Goal: Task Accomplishment & Management: Manage account settings

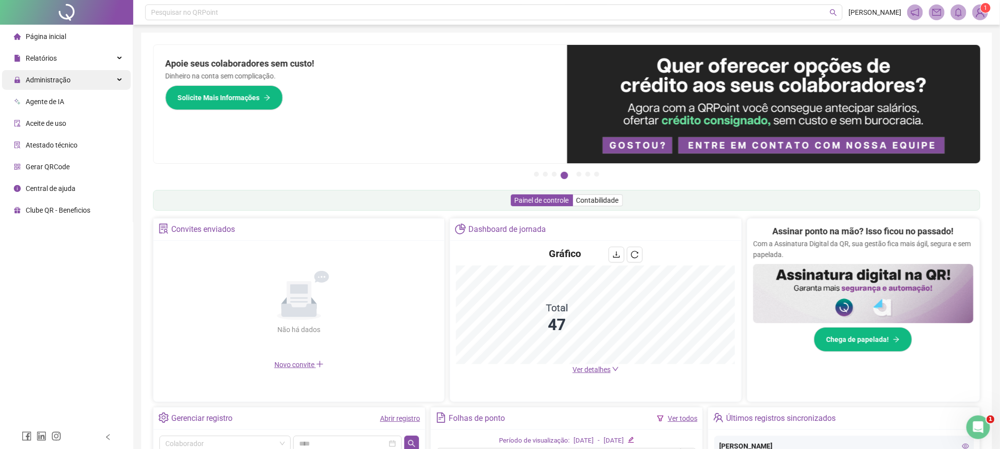
click at [43, 76] on span "Administração" at bounding box center [48, 80] width 45 height 8
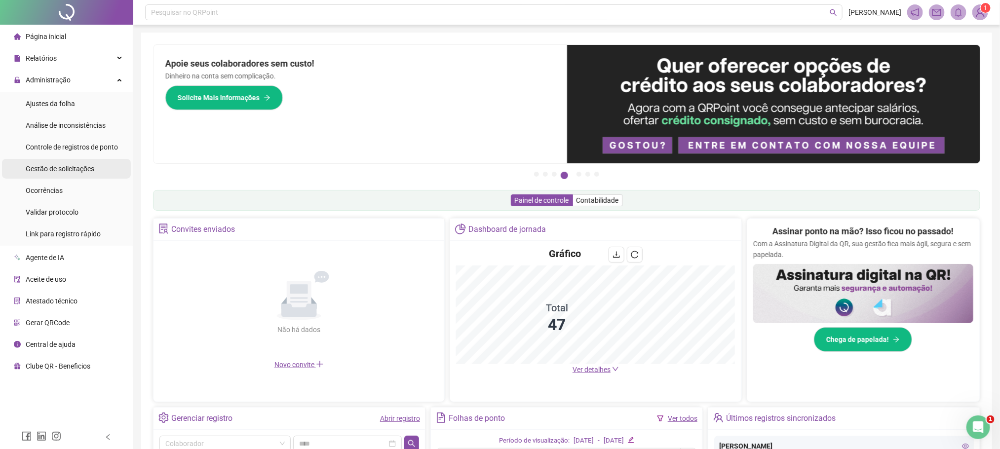
click at [72, 172] on span "Gestão de solicitações" at bounding box center [60, 169] width 69 height 8
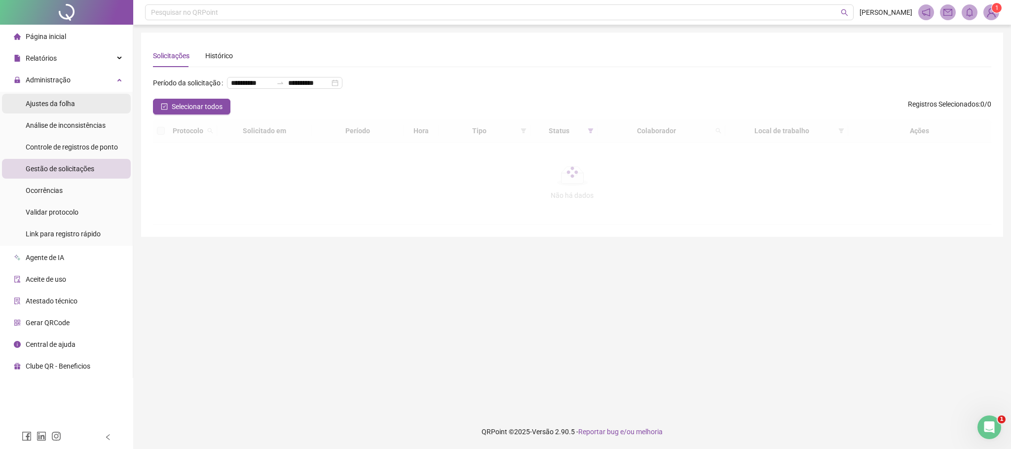
click at [58, 109] on div "Ajustes da folha" at bounding box center [50, 104] width 49 height 20
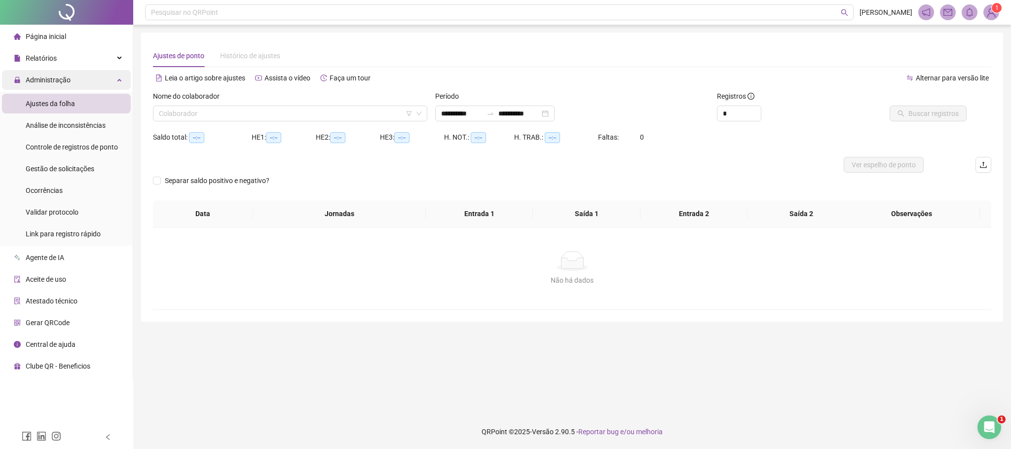
click at [40, 78] on span "Administração" at bounding box center [48, 80] width 45 height 8
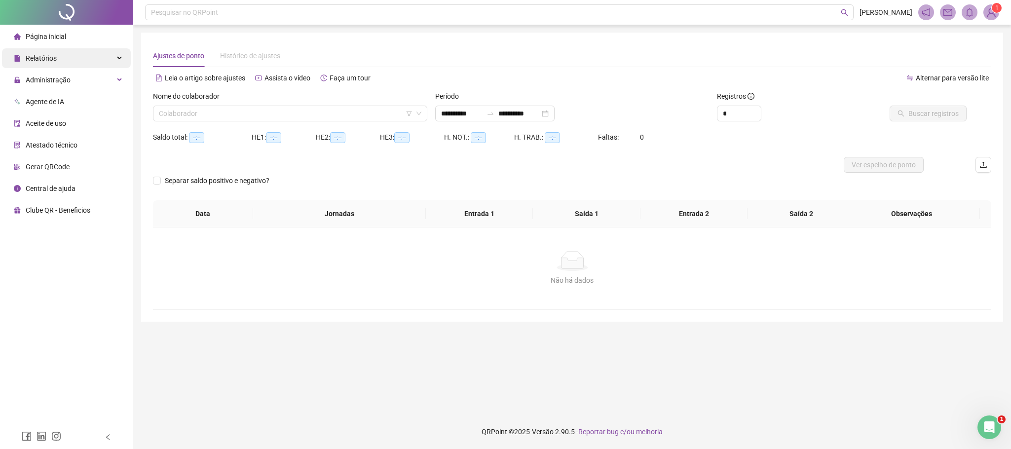
click at [54, 61] on span "Relatórios" at bounding box center [41, 58] width 31 height 8
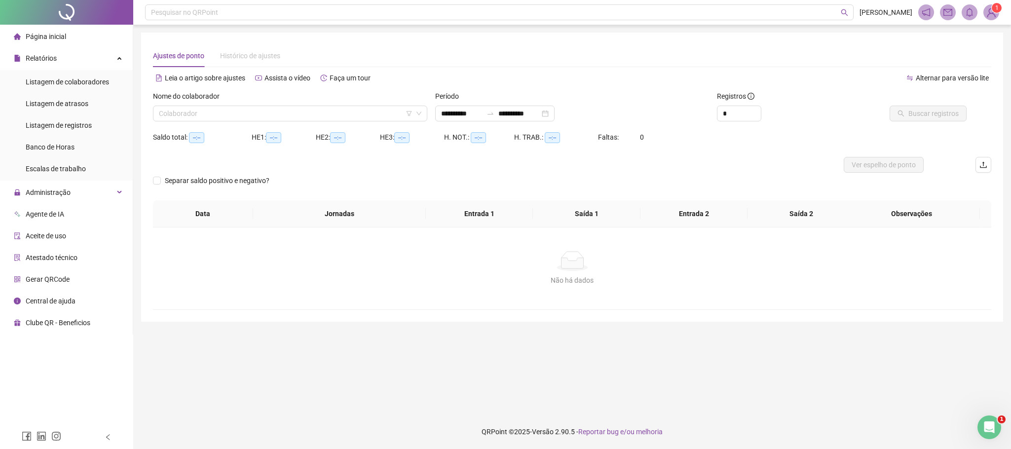
type input "**********"
click at [75, 85] on span "Listagem de colaboradores" at bounding box center [67, 82] width 83 height 8
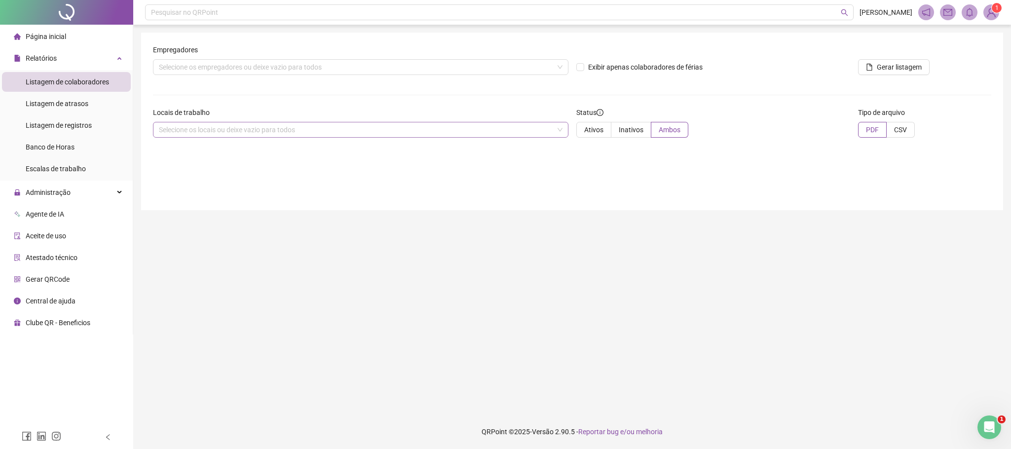
click at [246, 128] on div "Selecione os locais ou deixe vazio para todos" at bounding box center [361, 130] width 416 height 16
click at [236, 60] on div "Selecione os empregadores ou deixe vazio para todos" at bounding box center [361, 67] width 416 height 16
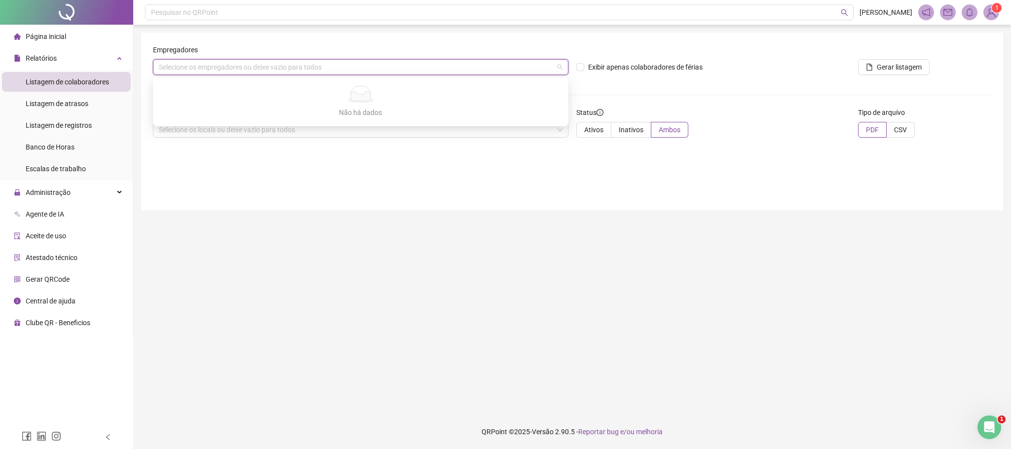
click at [449, 263] on main "Empregadores Selecione os empregadores ou deixe vazio para todos Exibir apenas …" at bounding box center [572, 220] width 862 height 374
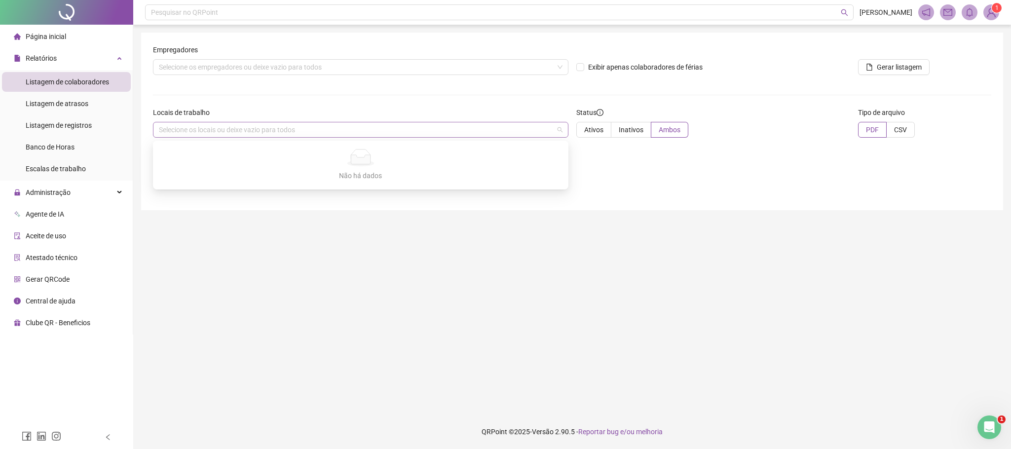
click at [266, 134] on div "Selecione os locais ou deixe vazio para todos" at bounding box center [361, 130] width 416 height 16
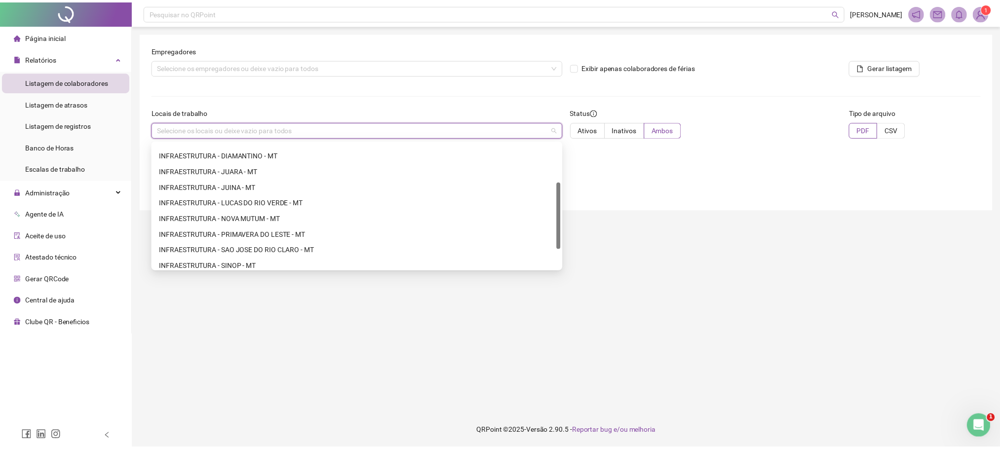
scroll to position [110, 0]
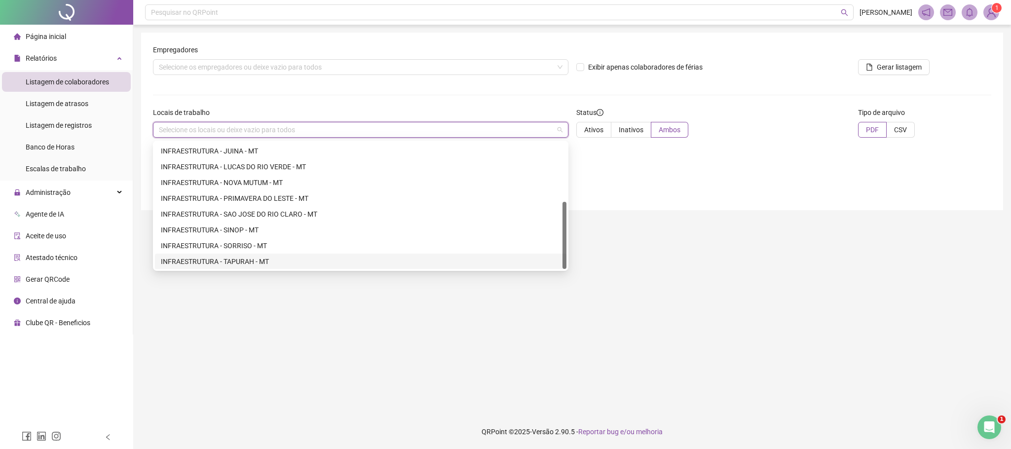
click at [260, 259] on div "INFRAESTRUTURA - TAPURAH - MT" at bounding box center [361, 261] width 400 height 11
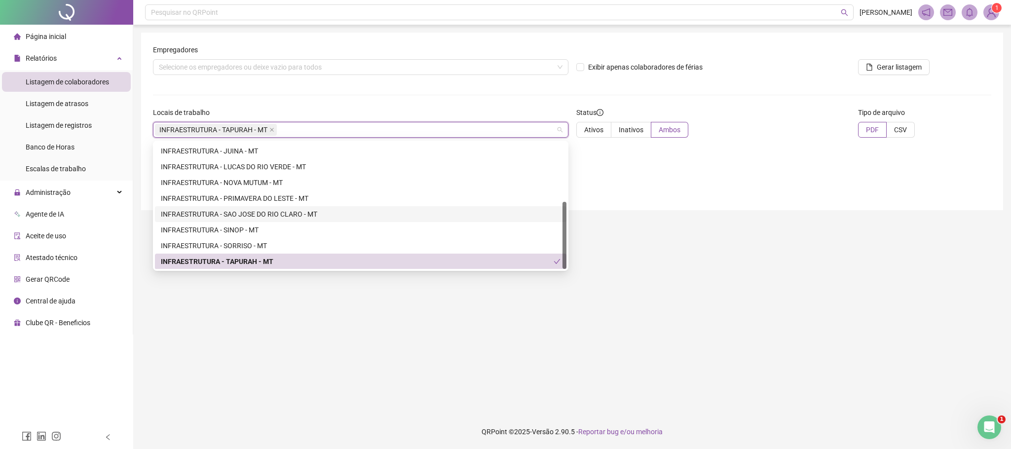
click at [755, 272] on main "Empregadores Selecione os empregadores ou deixe vazio para todos Exibir apenas …" at bounding box center [572, 220] width 862 height 374
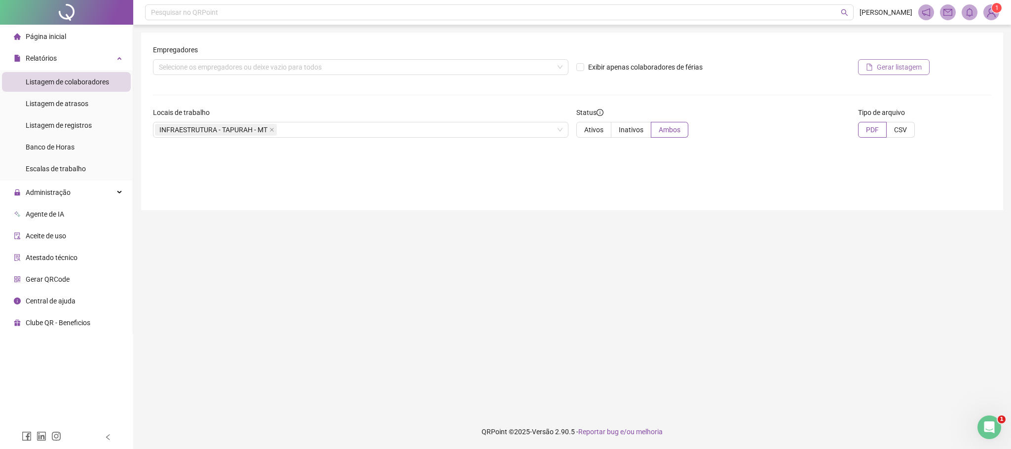
click at [887, 67] on span "Gerar listagem" at bounding box center [899, 67] width 45 height 11
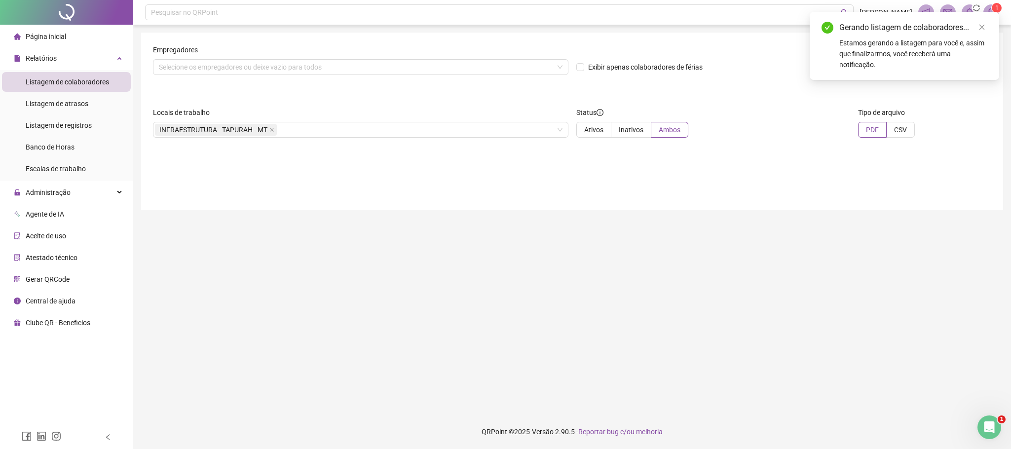
click at [912, 38] on div "Estamos gerando a listagem para você e, assim que finalizarmos, você receberá u…" at bounding box center [914, 54] width 148 height 33
click at [911, 44] on div "Estamos gerando a listagem para você e, assim que finalizarmos, você receberá u…" at bounding box center [914, 54] width 148 height 33
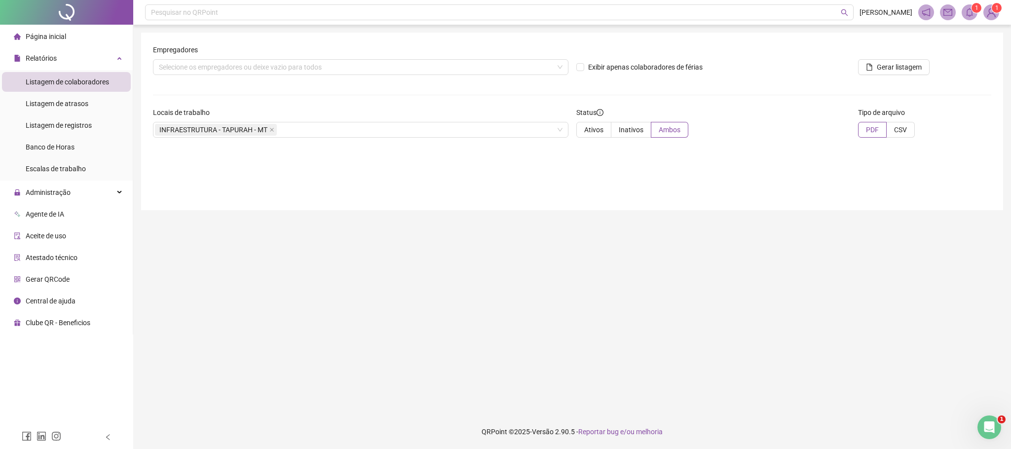
click at [968, 15] on icon "bell" at bounding box center [969, 12] width 7 height 9
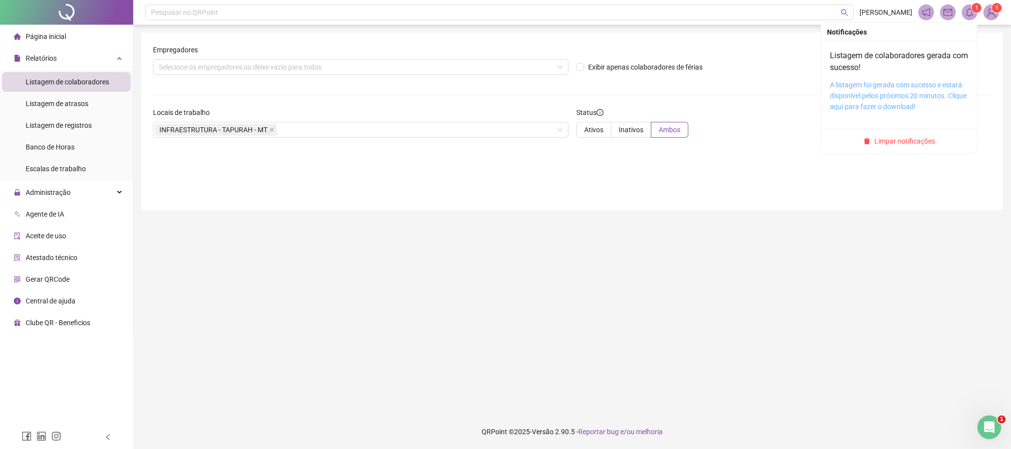
click at [899, 83] on link "A listagem foi gerada com sucesso e estará disponível pelos próximos 20 minutos…" at bounding box center [898, 96] width 137 height 30
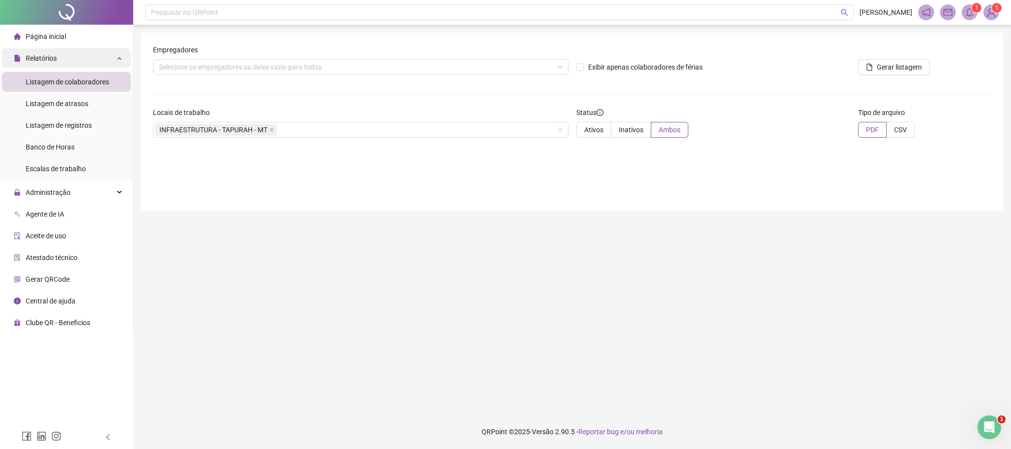
click at [52, 61] on span "Relatórios" at bounding box center [41, 58] width 31 height 8
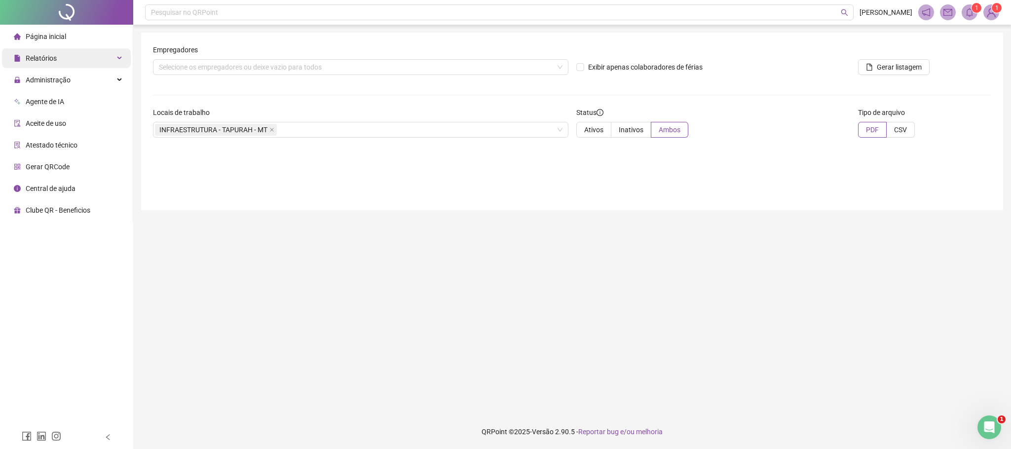
click at [52, 61] on span "Relatórios" at bounding box center [41, 58] width 31 height 8
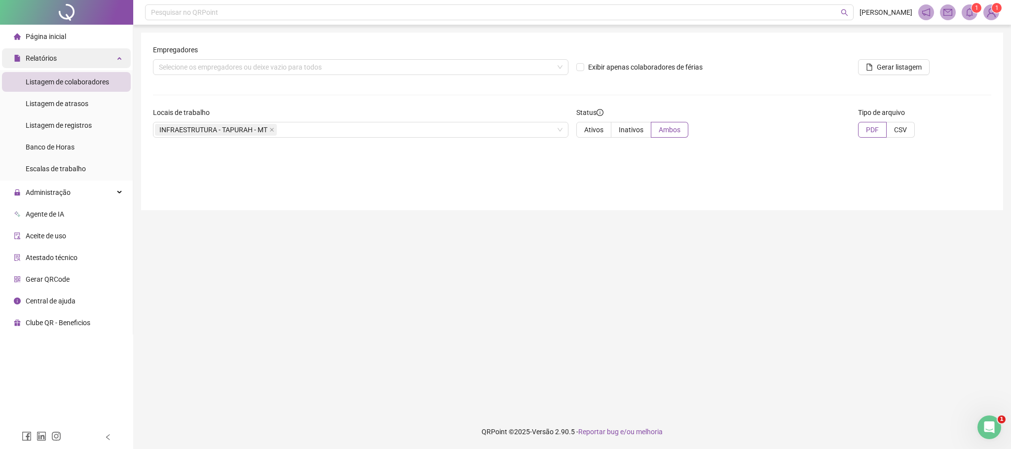
click at [52, 61] on span "Relatórios" at bounding box center [41, 58] width 31 height 8
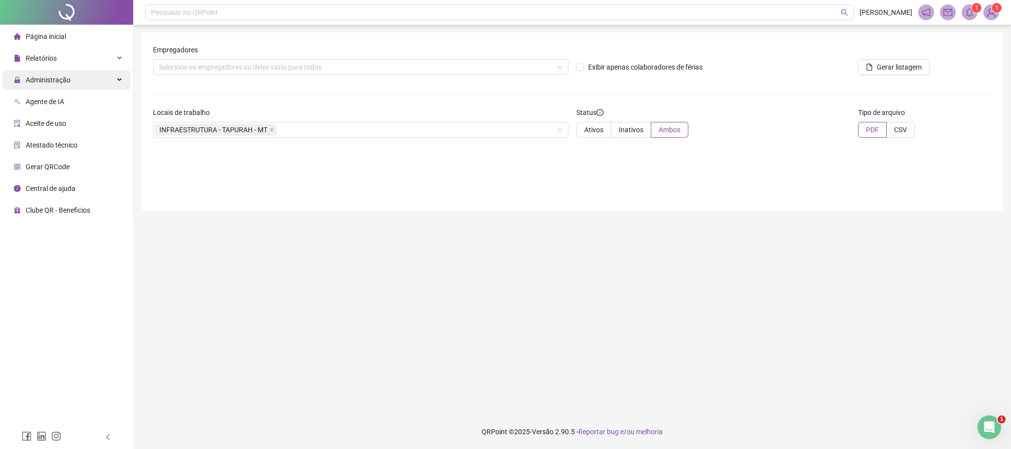
click at [71, 77] on div "Administração" at bounding box center [66, 80] width 129 height 20
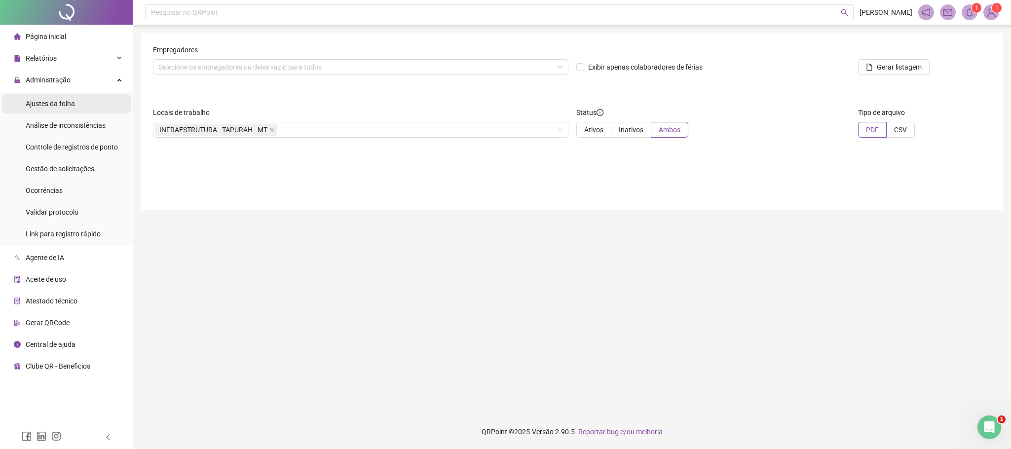
click at [58, 112] on div "Ajustes da folha" at bounding box center [50, 104] width 49 height 20
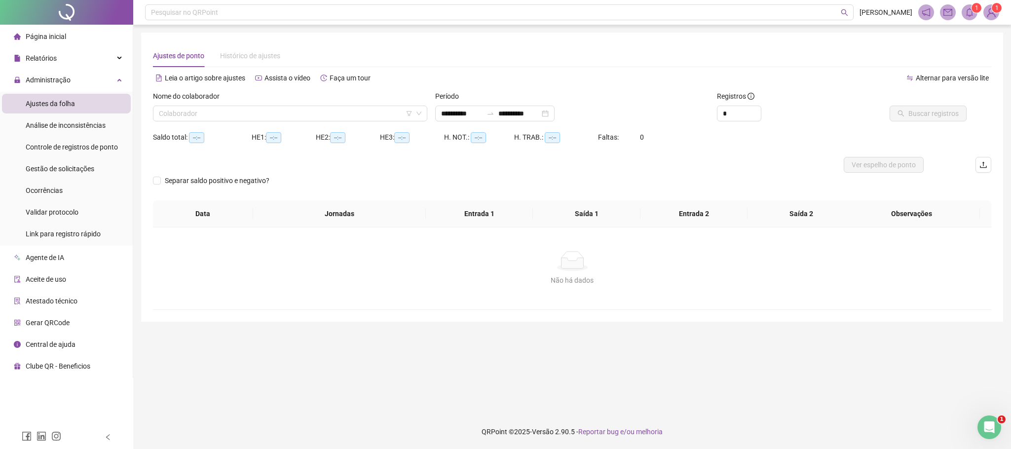
type input "**********"
click at [70, 162] on div "Gestão de solicitações" at bounding box center [60, 169] width 69 height 20
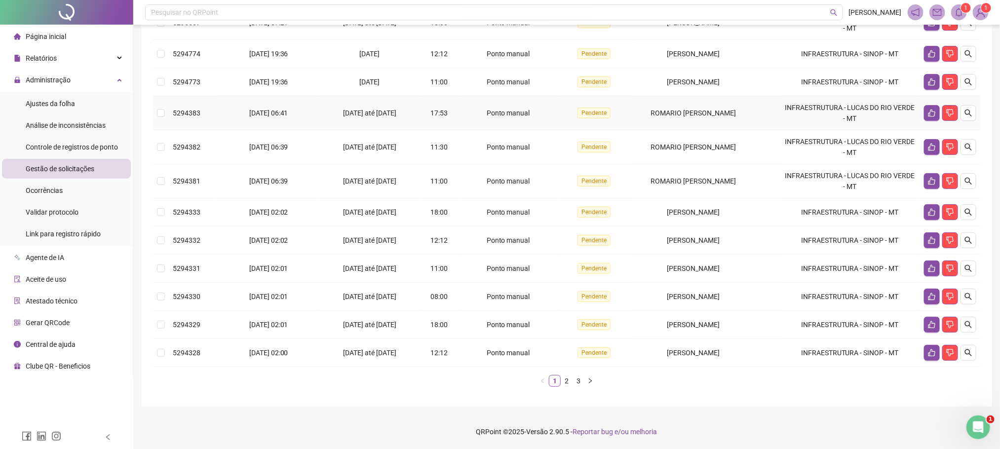
scroll to position [74, 0]
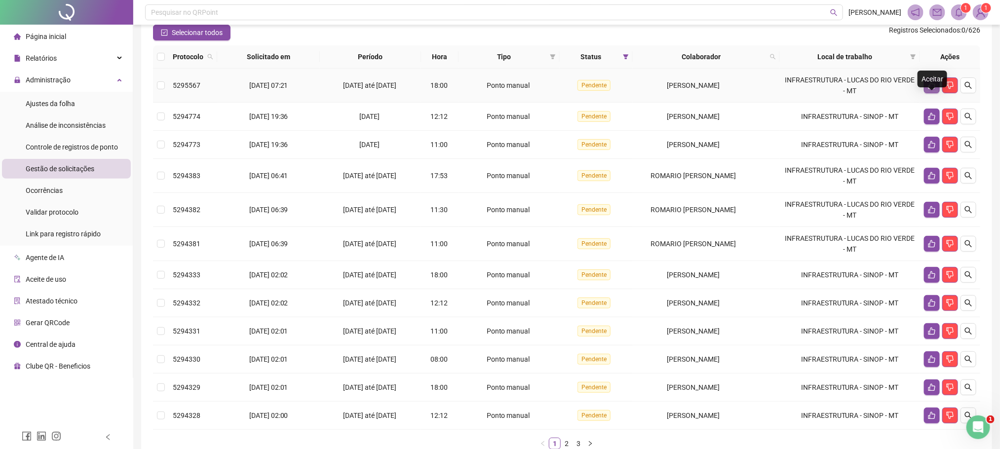
click at [930, 89] on icon "like" at bounding box center [932, 85] width 8 height 8
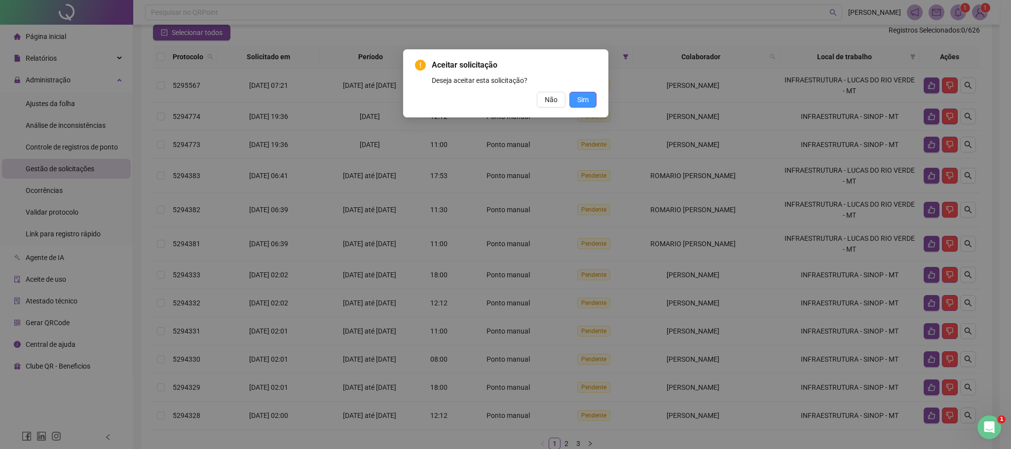
click at [596, 96] on button "Sim" at bounding box center [583, 100] width 27 height 16
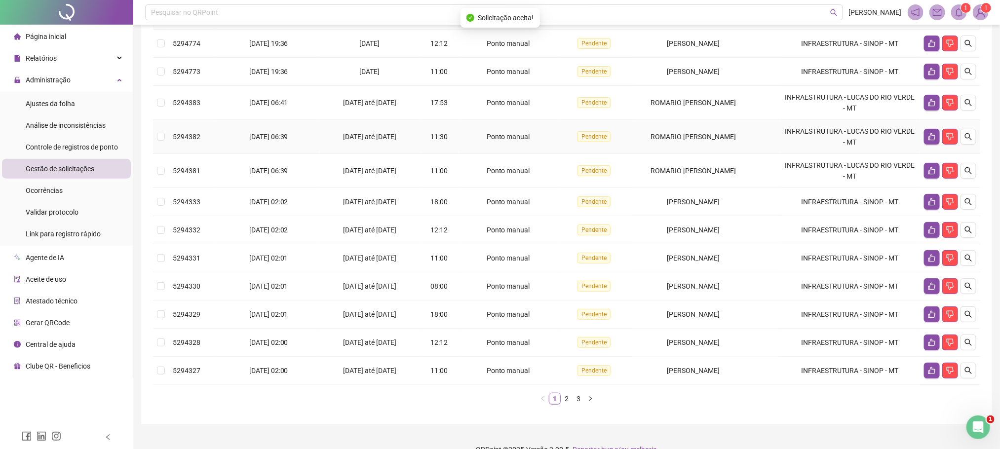
scroll to position [150, 0]
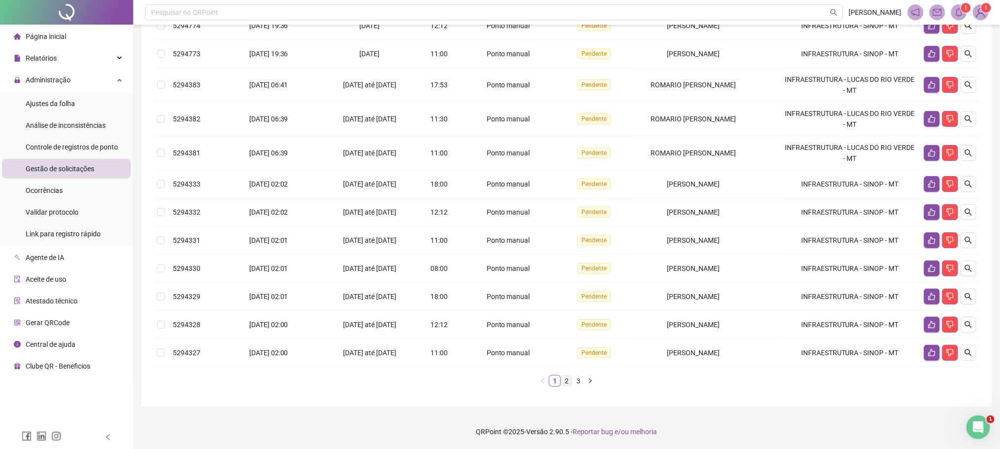
click at [563, 378] on link "2" at bounding box center [566, 381] width 11 height 11
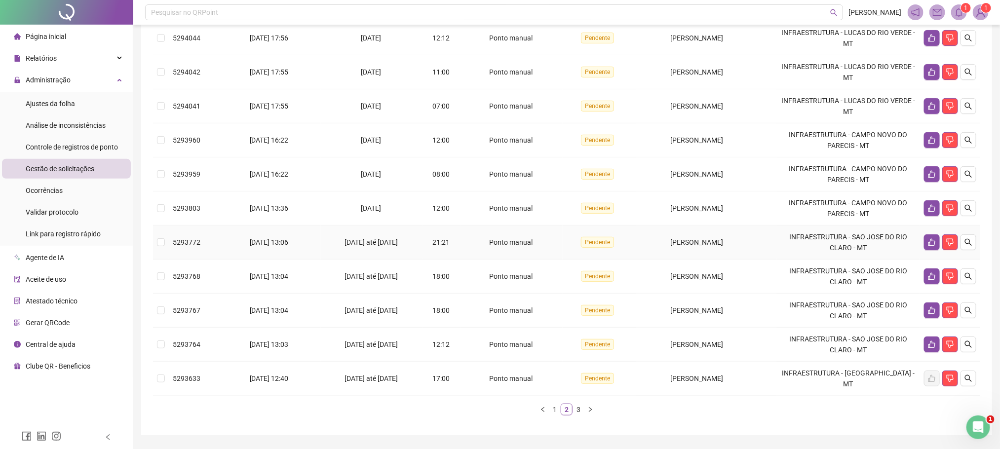
scroll to position [76, 0]
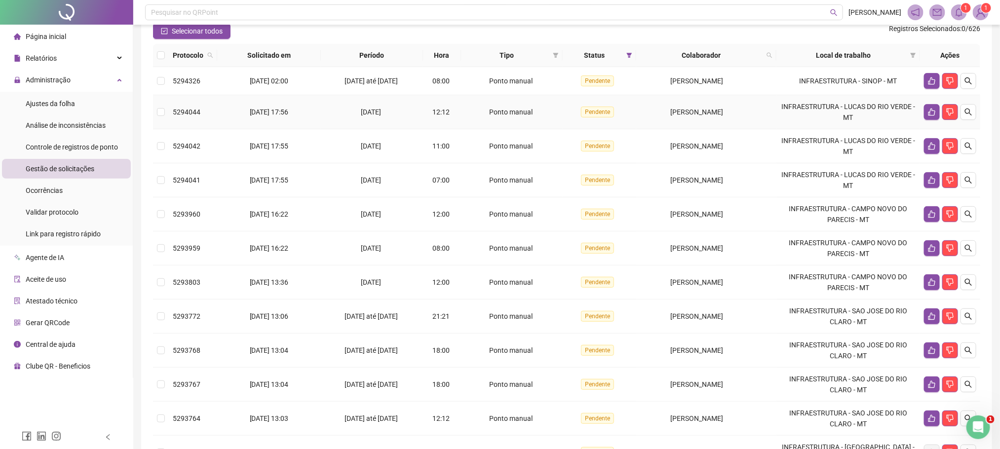
click at [169, 128] on td "5294044" at bounding box center [193, 112] width 48 height 34
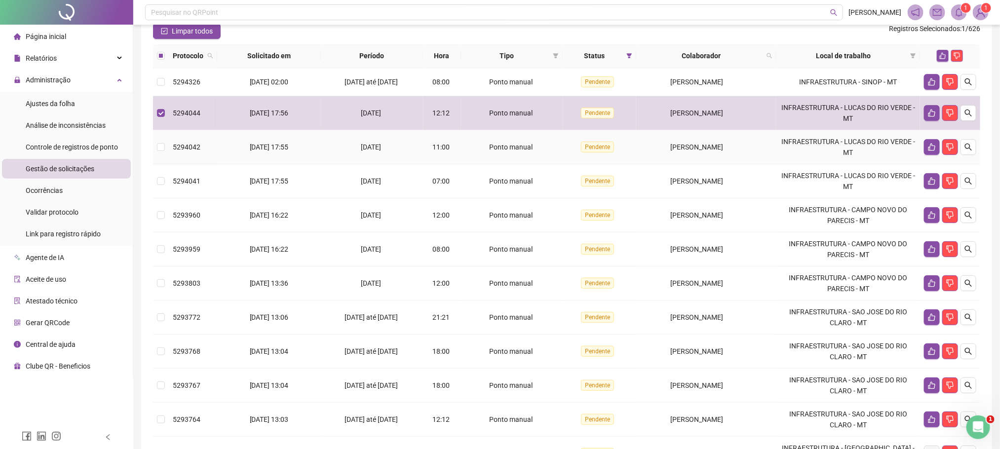
click at [161, 164] on td at bounding box center [161, 147] width 16 height 34
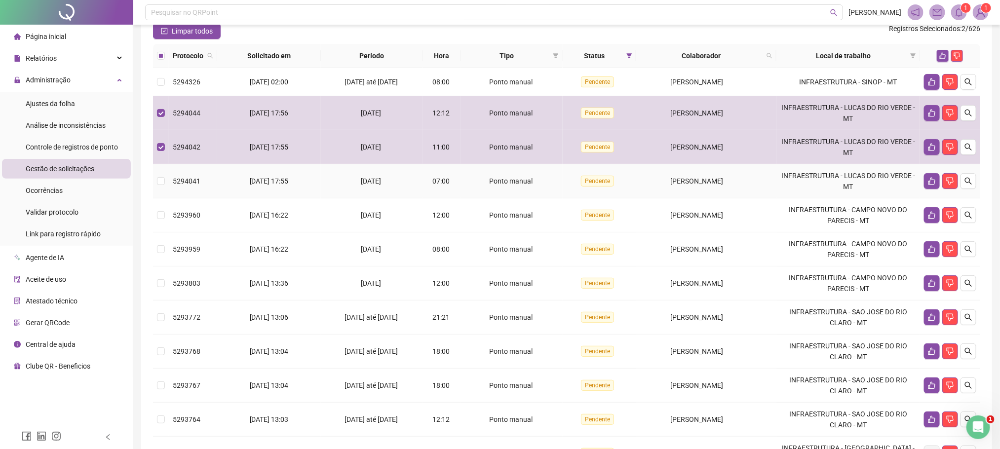
click at [165, 198] on td at bounding box center [161, 181] width 16 height 34
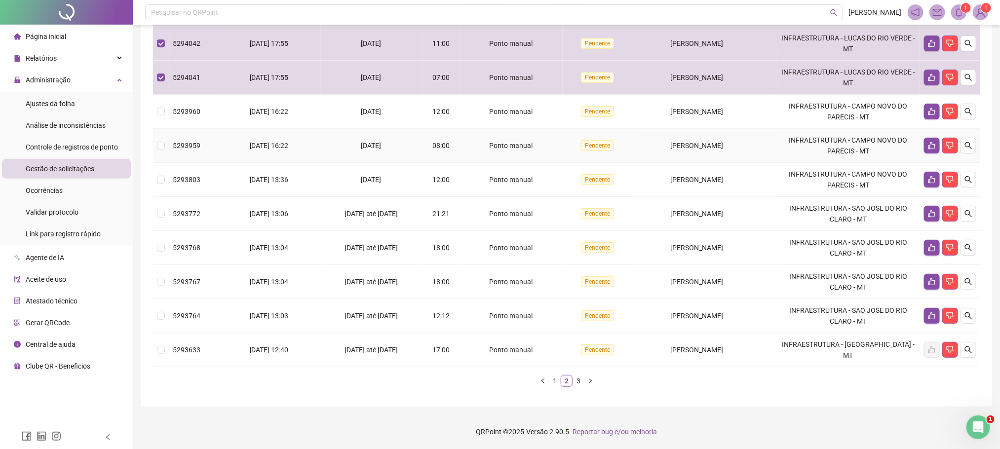
scroll to position [197, 0]
click at [166, 116] on td at bounding box center [161, 112] width 16 height 34
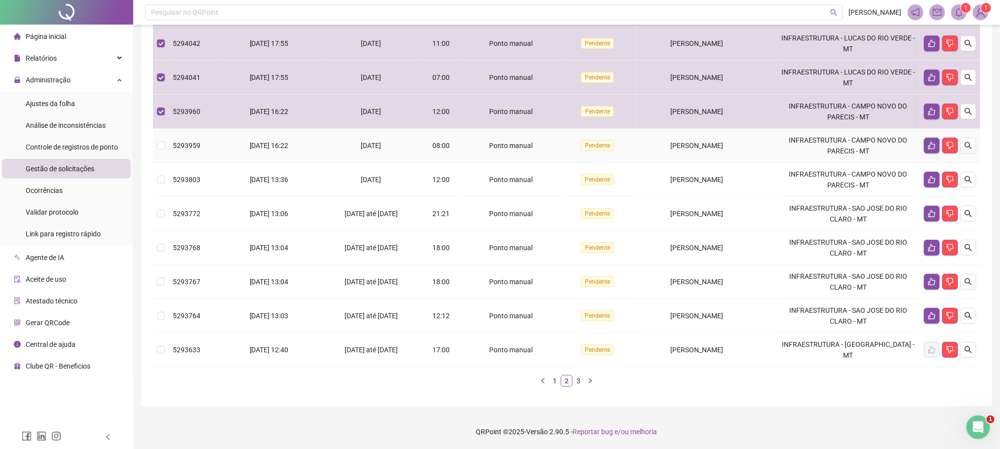
click at [155, 144] on td at bounding box center [161, 146] width 16 height 34
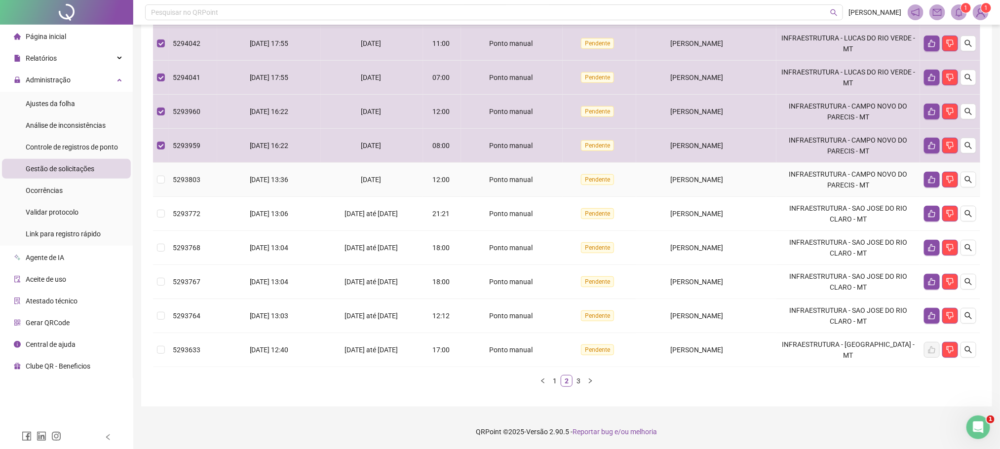
click at [178, 178] on span "5293803" at bounding box center [187, 180] width 28 height 8
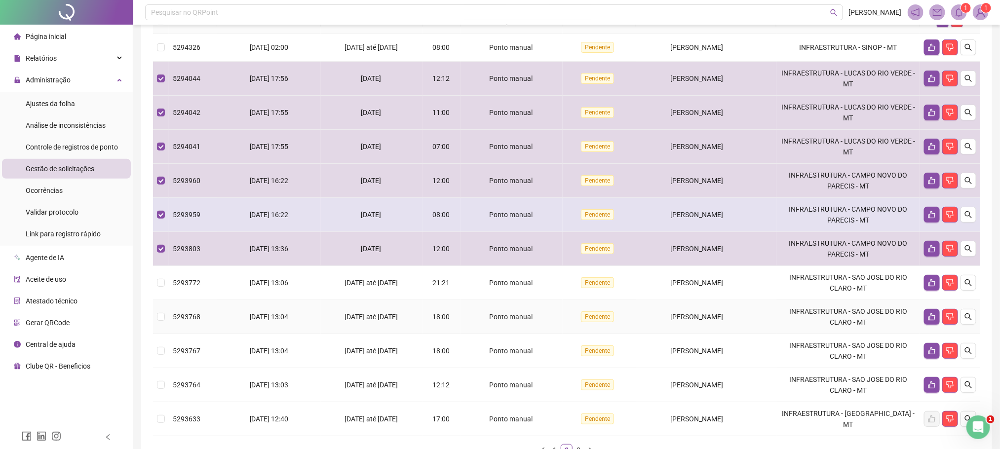
scroll to position [0, 0]
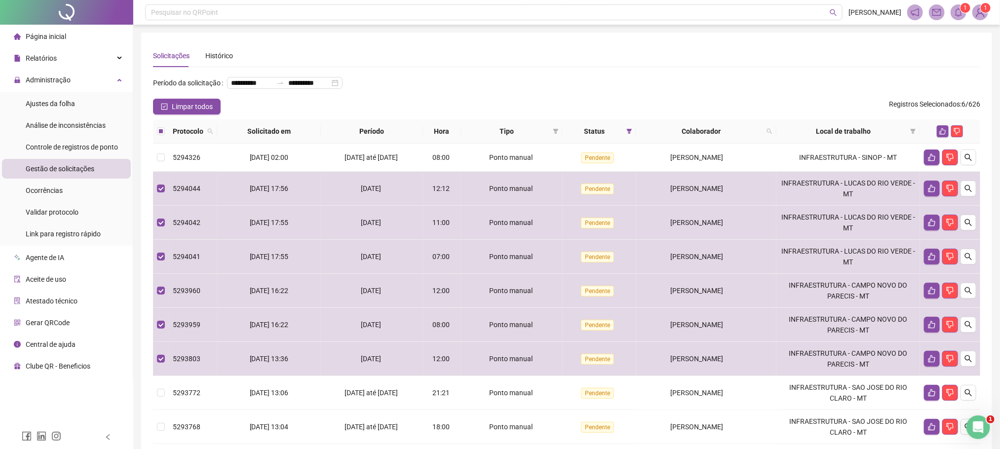
click at [950, 137] on div at bounding box center [950, 131] width 52 height 12
click at [935, 137] on div at bounding box center [950, 131] width 52 height 12
click at [940, 135] on icon "like" at bounding box center [943, 131] width 6 height 6
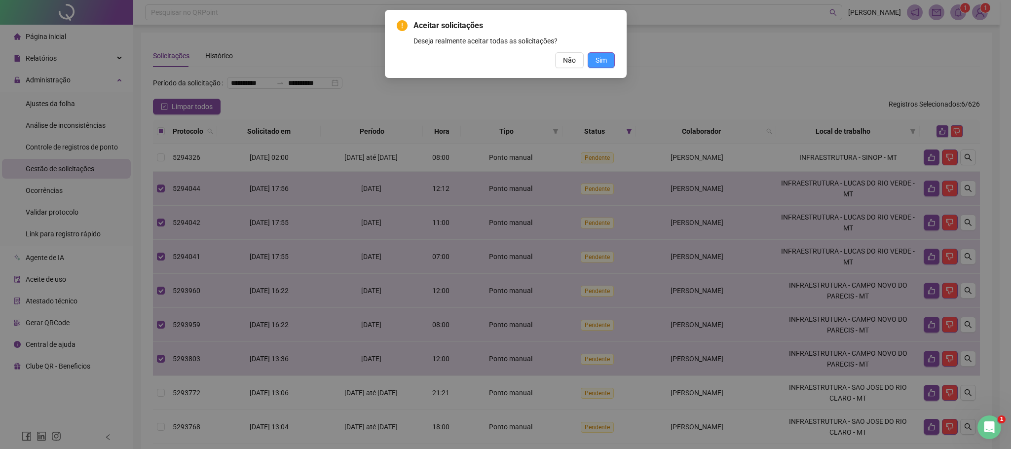
click at [611, 60] on button "Sim" at bounding box center [601, 60] width 27 height 16
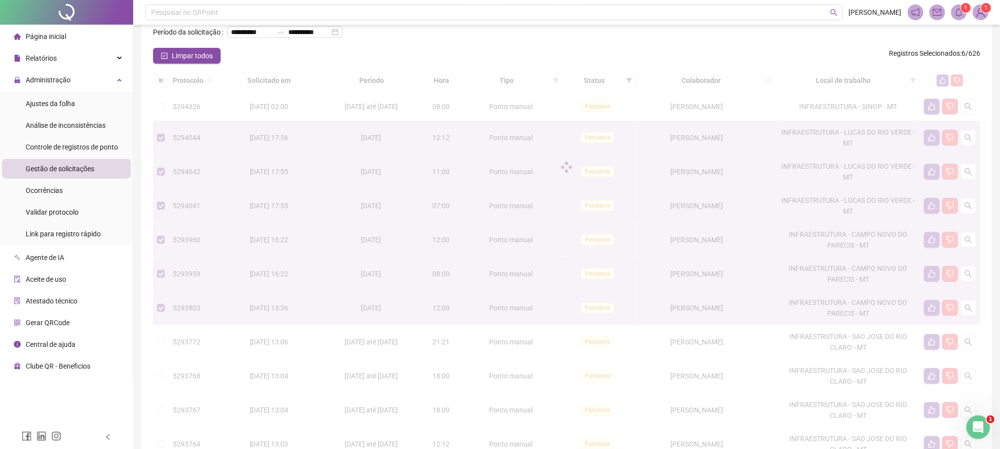
scroll to position [49, 0]
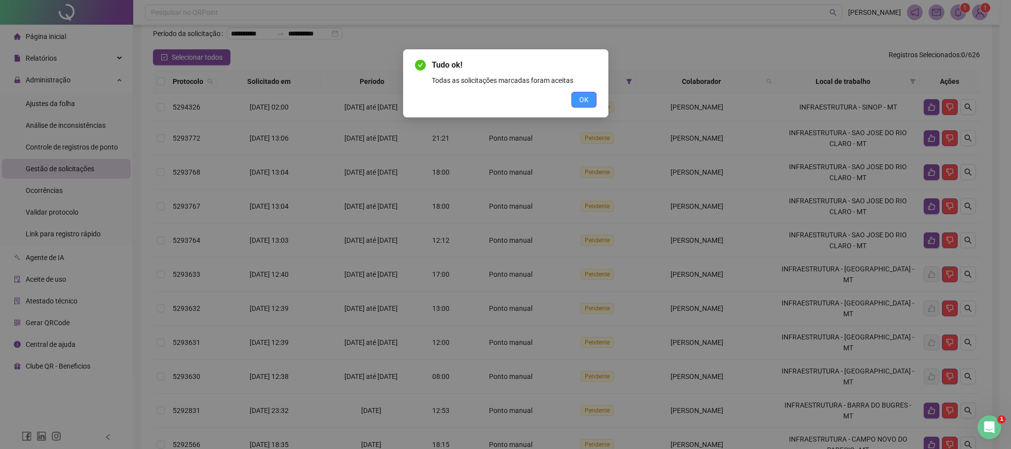
click at [585, 103] on span "OK" at bounding box center [583, 99] width 9 height 11
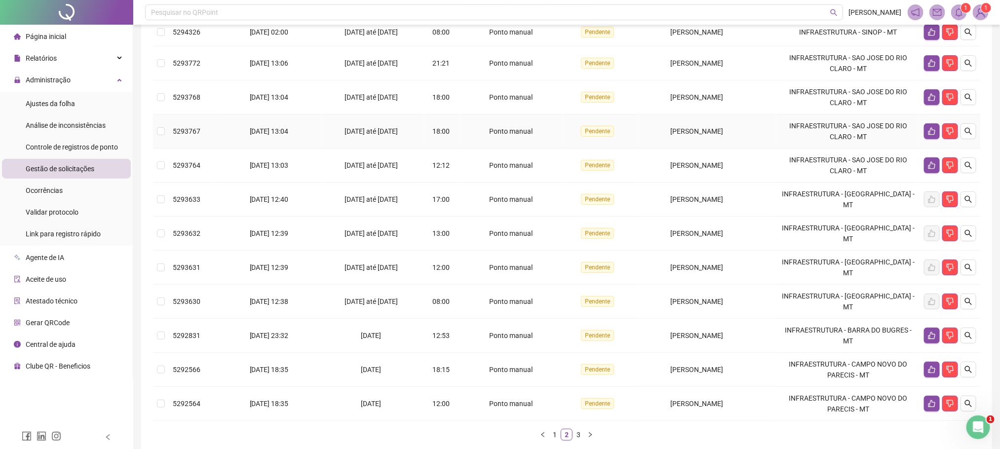
scroll to position [197, 0]
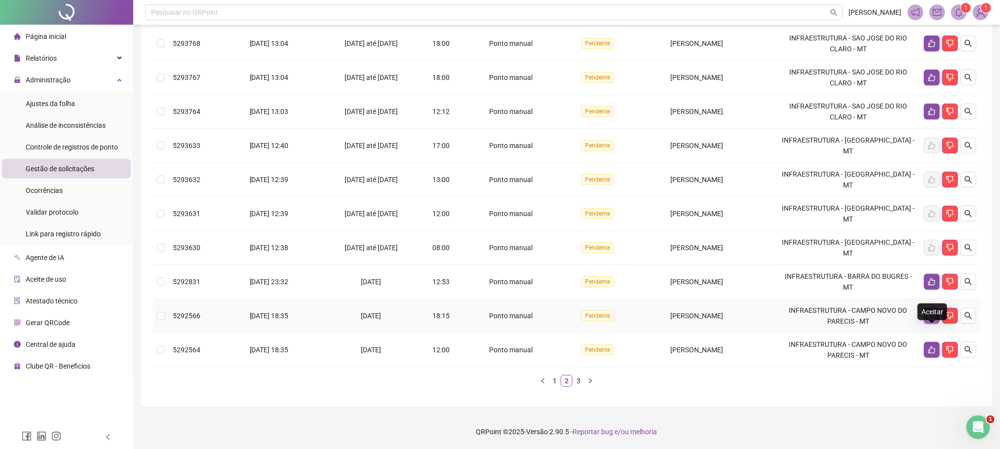
click at [930, 313] on icon "like" at bounding box center [932, 316] width 8 height 8
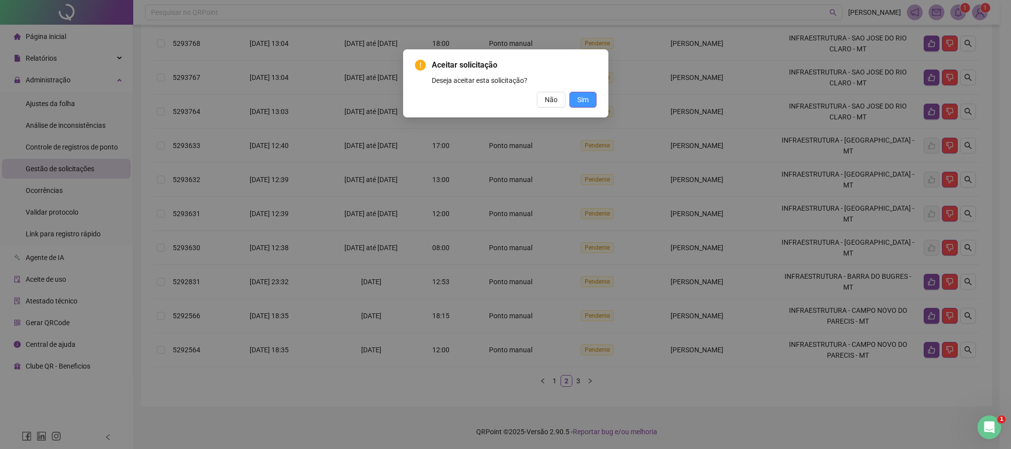
click at [588, 101] on button "Sim" at bounding box center [583, 100] width 27 height 16
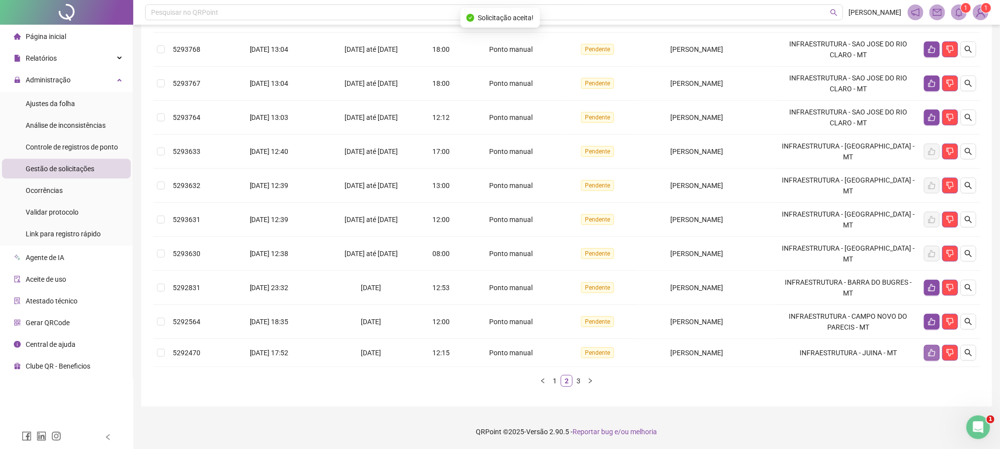
scroll to position [191, 0]
click at [930, 320] on icon "like" at bounding box center [931, 321] width 7 height 7
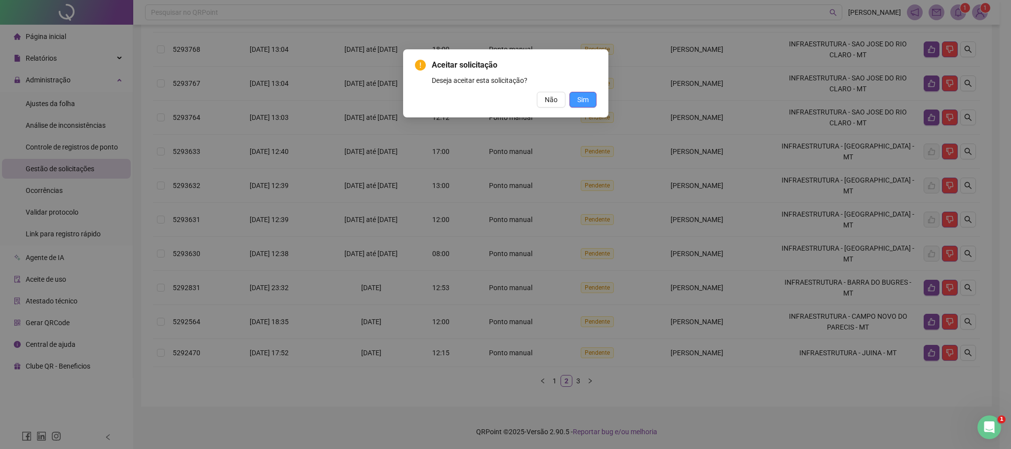
click at [582, 99] on span "Sim" at bounding box center [582, 99] width 11 height 11
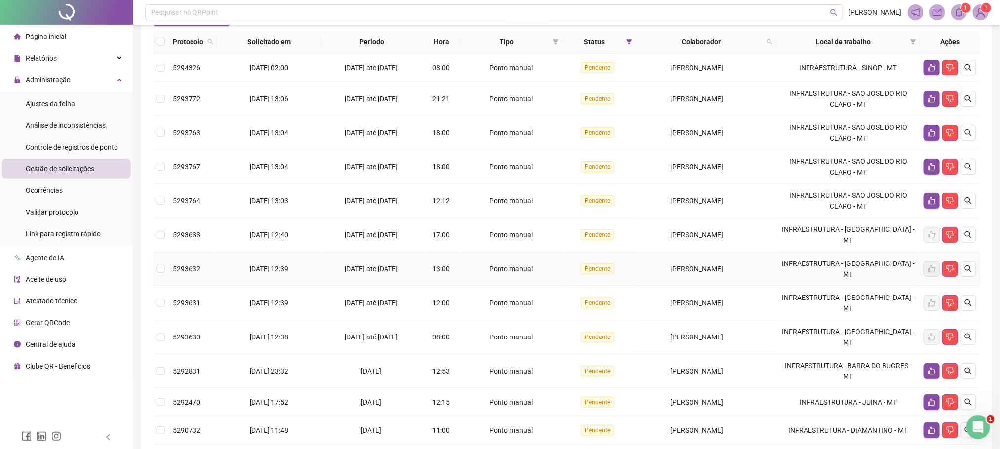
scroll to position [185, 0]
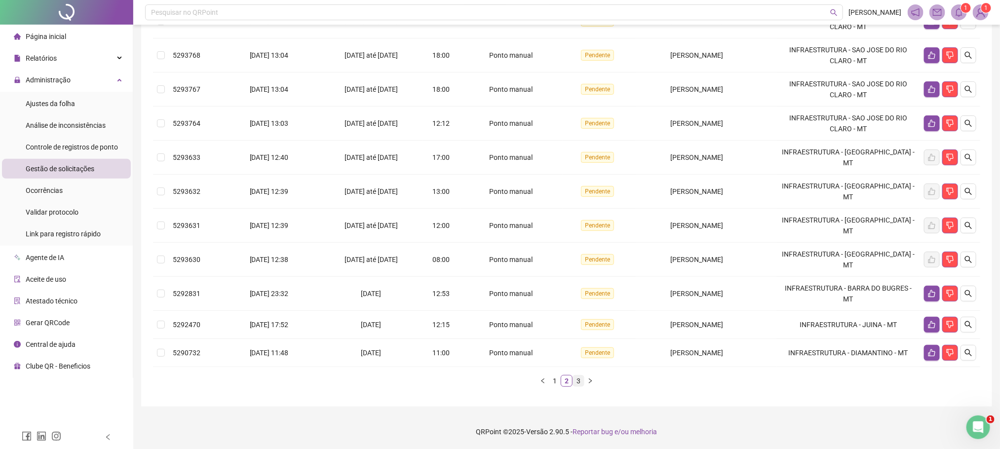
click at [577, 378] on link "3" at bounding box center [578, 381] width 11 height 11
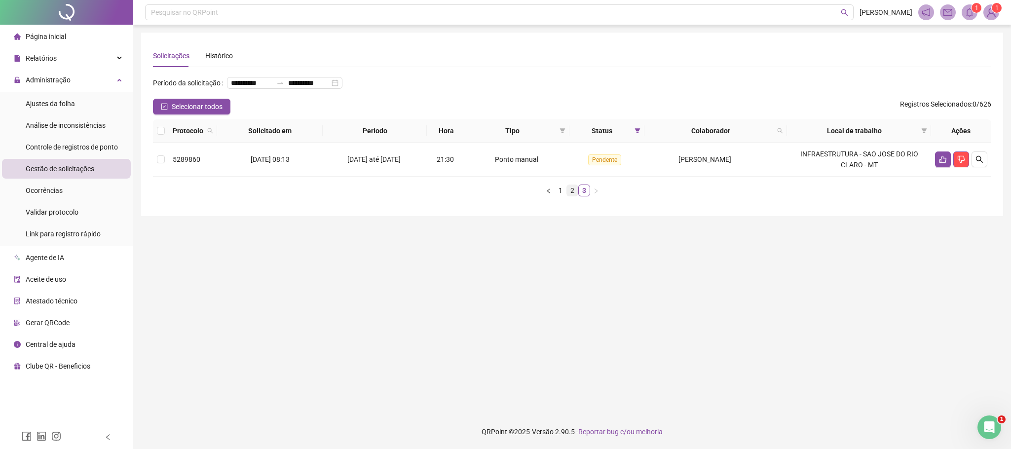
click at [576, 196] on link "2" at bounding box center [572, 190] width 11 height 11
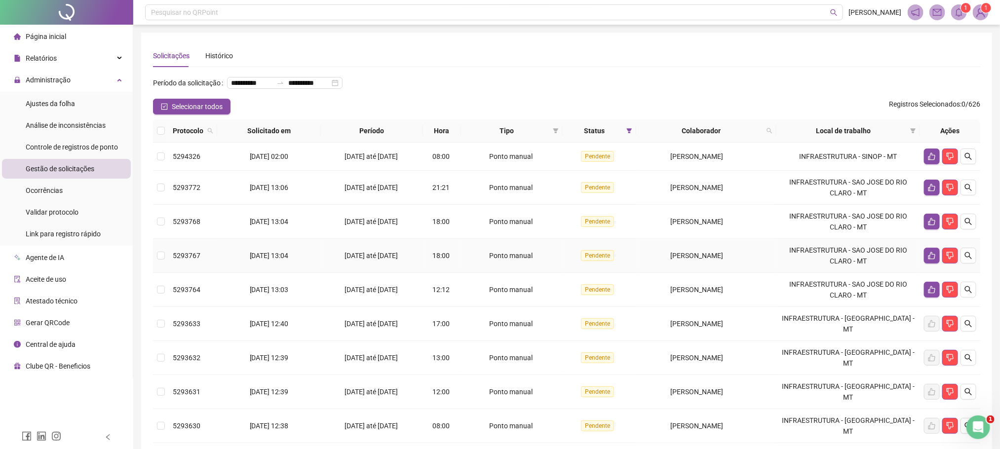
scroll to position [185, 0]
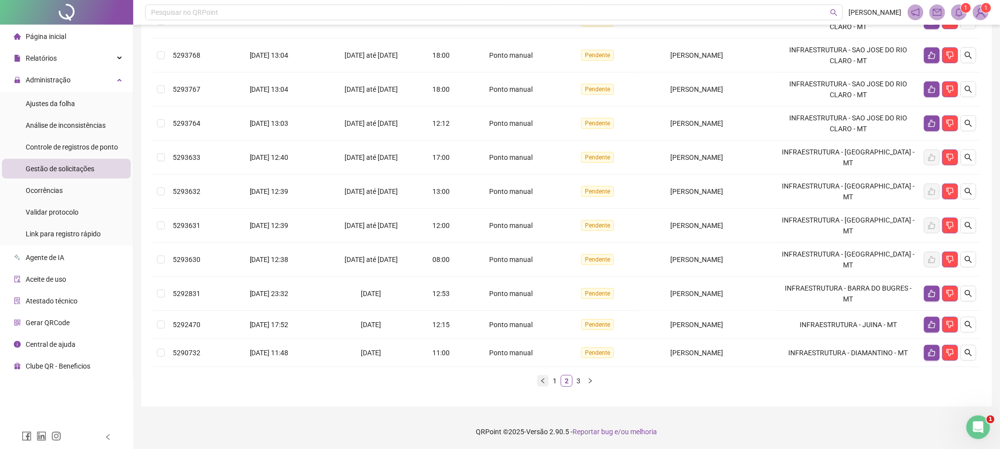
click at [548, 381] on button "button" at bounding box center [543, 381] width 12 height 12
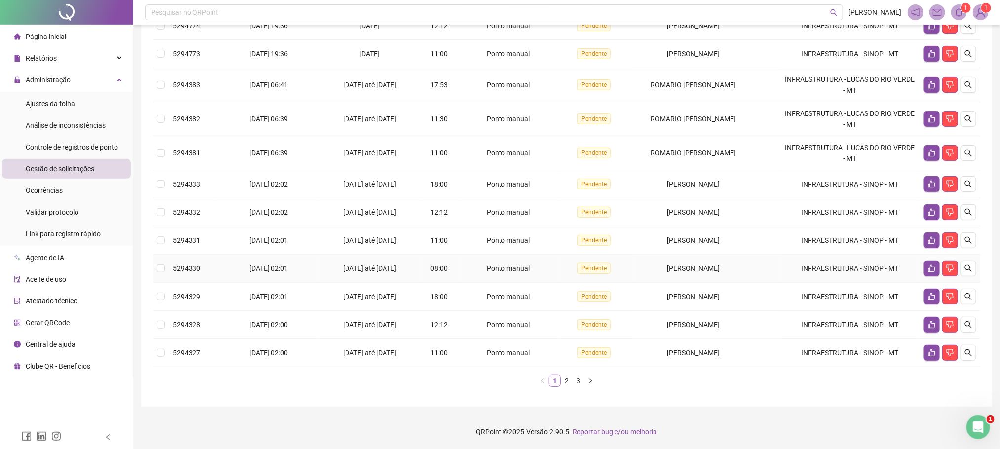
scroll to position [0, 0]
